Goal: Task Accomplishment & Management: Use online tool/utility

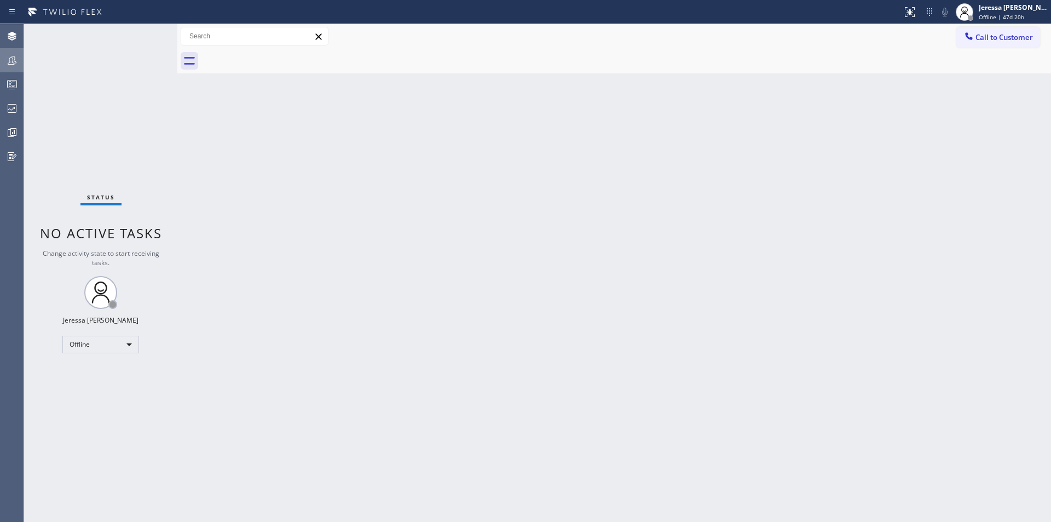
click at [10, 63] on icon at bounding box center [11, 60] width 13 height 13
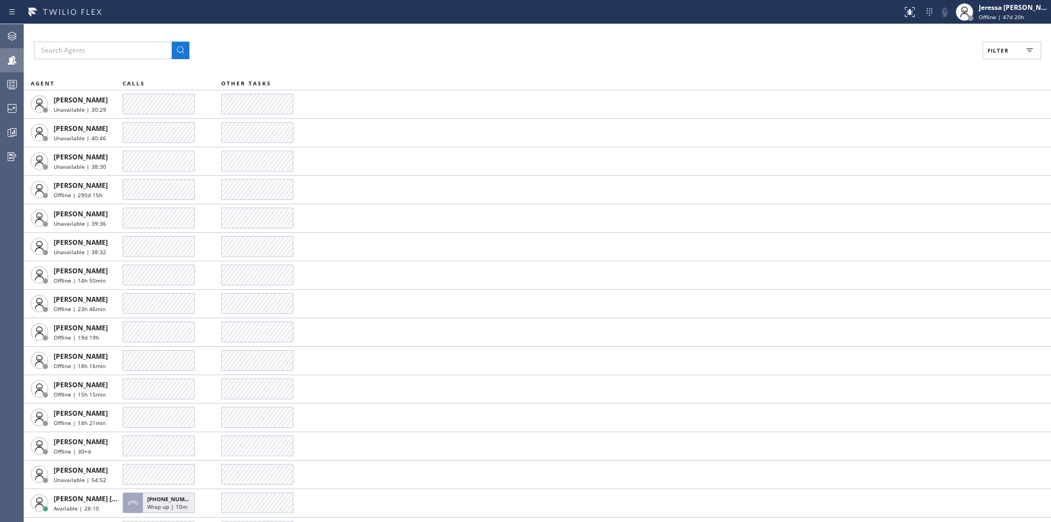
click at [995, 53] on span "Filter" at bounding box center [997, 51] width 21 height 8
click at [917, 128] on label "Available" at bounding box center [970, 129] width 144 height 9
click at [898, 128] on input "Available" at bounding box center [891, 129] width 13 height 13
checkbox input "true"
click at [990, 63] on span "Apply" at bounding box center [984, 63] width 22 height 8
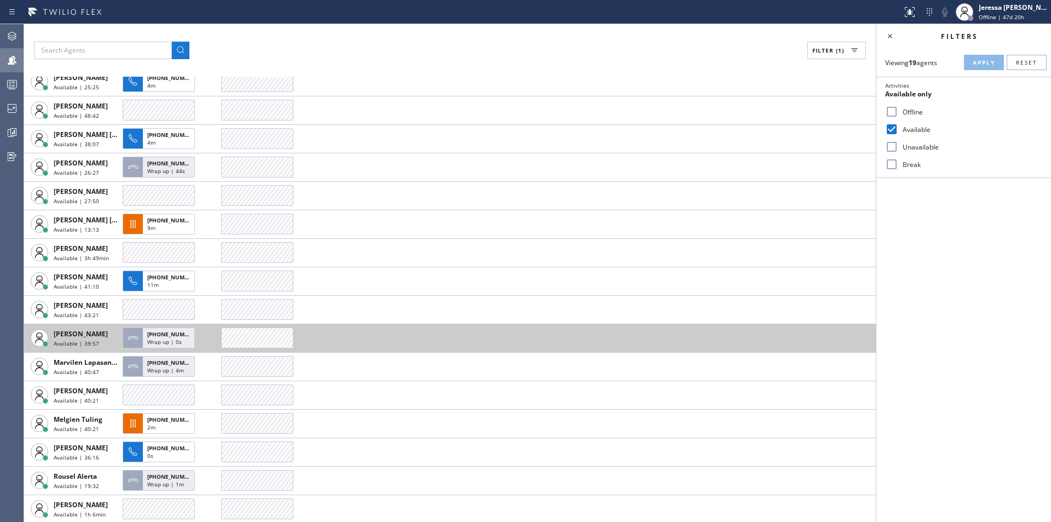
scroll to position [109, 0]
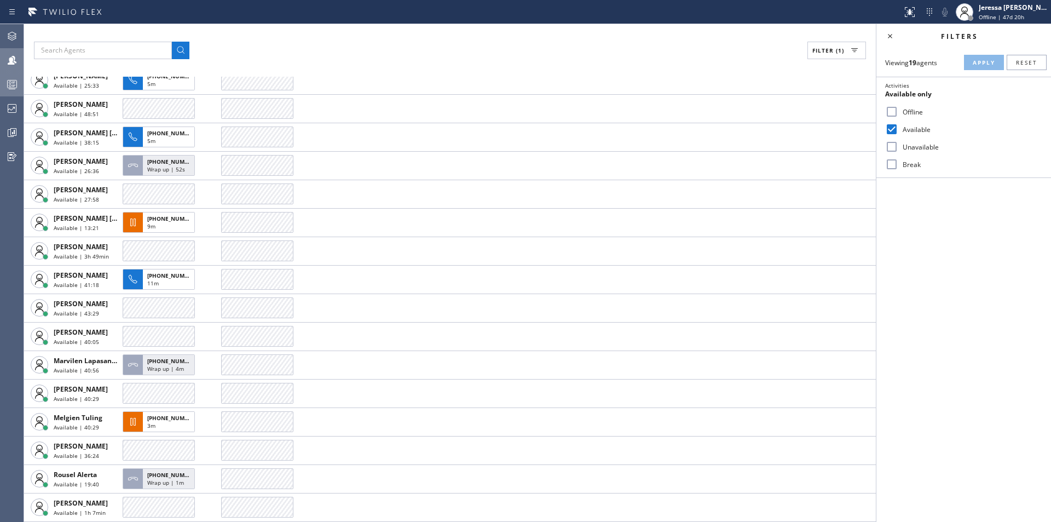
click at [9, 84] on icon at bounding box center [11, 84] width 13 height 13
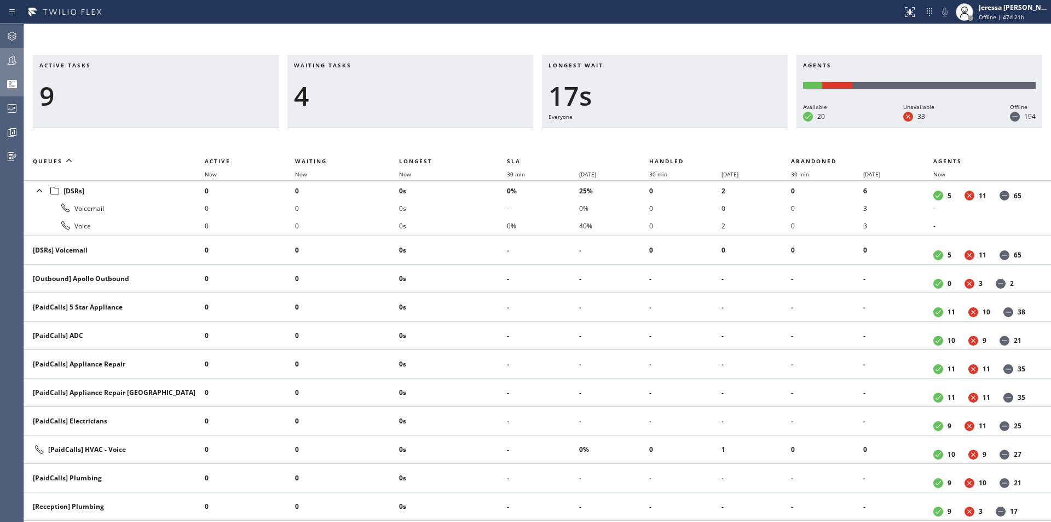
click at [13, 60] on icon at bounding box center [12, 60] width 9 height 9
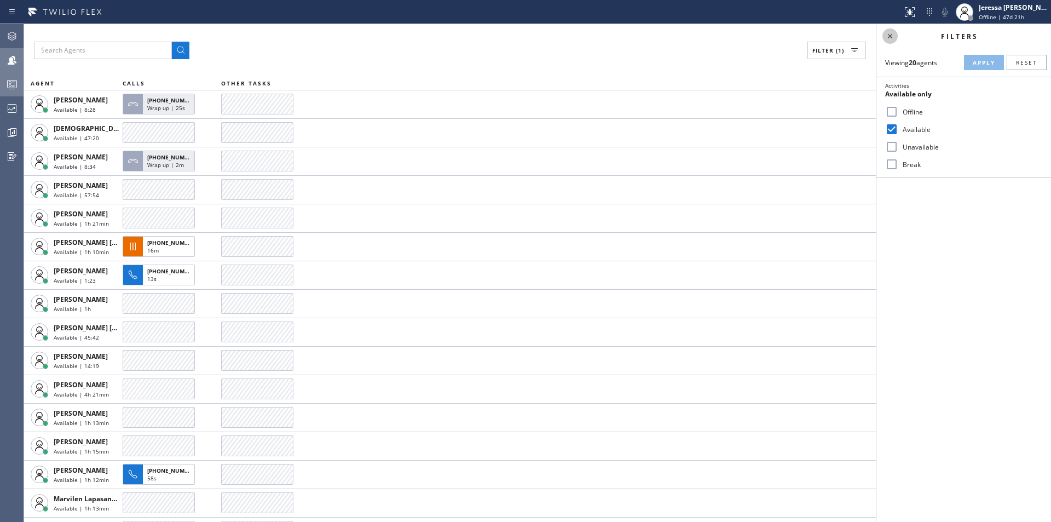
click at [887, 36] on icon at bounding box center [889, 36] width 13 height 13
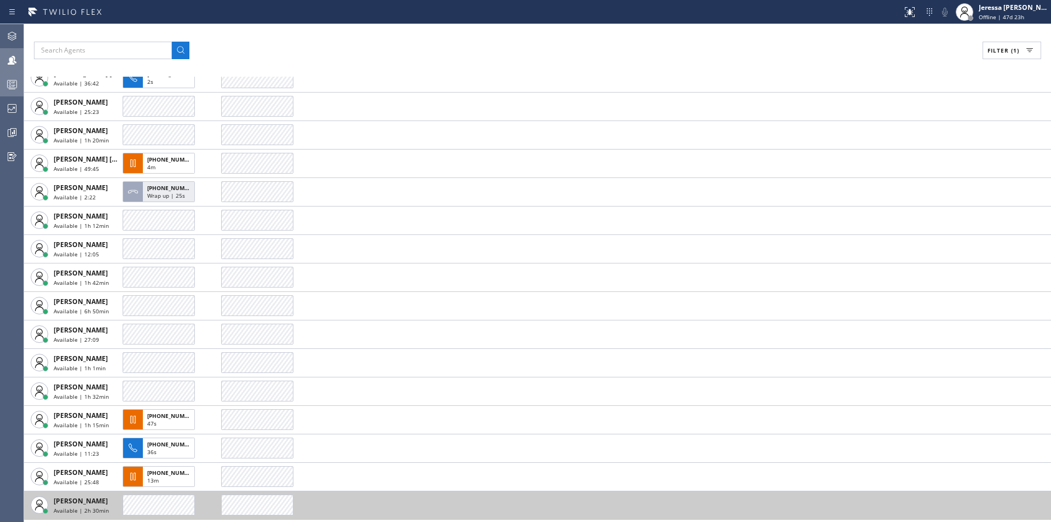
scroll to position [112, 0]
